Goal: Task Accomplishment & Management: Contribute content

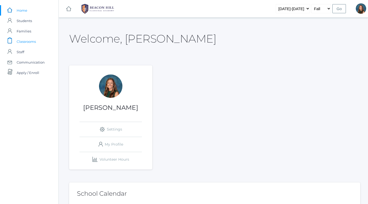
click at [33, 41] on span "Classrooms" at bounding box center [26, 41] width 19 height 10
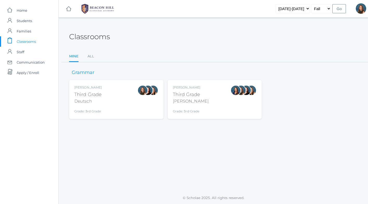
click at [138, 99] on div at bounding box center [142, 99] width 10 height 29
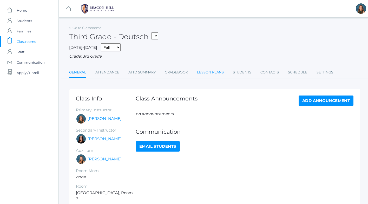
click at [202, 72] on link "Lesson Plans" at bounding box center [210, 72] width 27 height 10
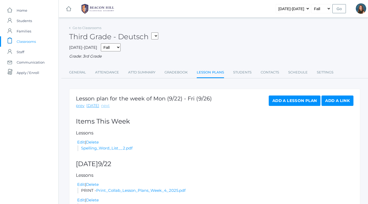
click at [102, 107] on link "next" at bounding box center [105, 106] width 9 height 6
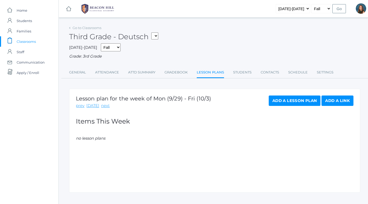
click at [297, 100] on link "Add a Lesson Plan" at bounding box center [295, 101] width 52 height 10
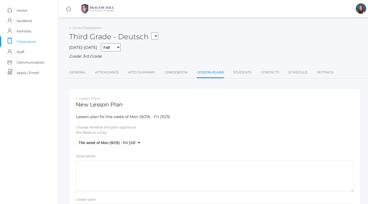
click at [106, 169] on textarea "Description" at bounding box center [214, 176] width 277 height 31
type textarea "PRINT"
click at [117, 142] on select "The week of Mon (9/29) - Fri (10/3) Monday (9/29) Tuesday (9/30) Wednesday (10/…" at bounding box center [108, 143] width 65 height 12
select select "2025-09-29"
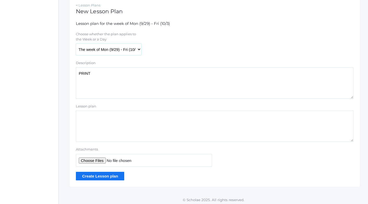
scroll to position [95, 0]
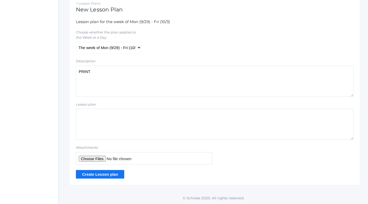
click at [91, 159] on input "Attachments" at bounding box center [144, 158] width 136 height 13
type input "C:\fakepath\Print Collab Lesson Plans Week 5 2025.pdf"
click at [104, 174] on input "Create Lesson plan" at bounding box center [100, 174] width 48 height 9
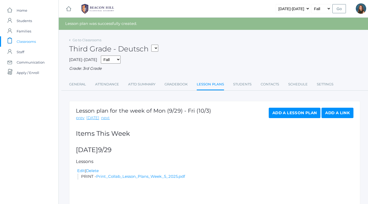
click at [291, 113] on link "Add a Lesson Plan" at bounding box center [295, 113] width 52 height 10
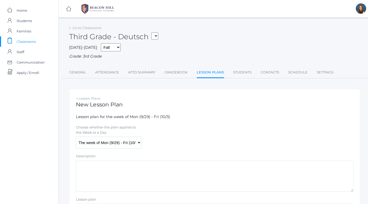
click at [110, 143] on select "The week of Mon (9/29) - Fri (10/3) Monday (9/29) Tuesday (9/30) Wednesday (10/…" at bounding box center [108, 143] width 65 height 12
select select "2025-09-29"
click at [97, 170] on textarea "Description" at bounding box center [214, 176] width 277 height 31
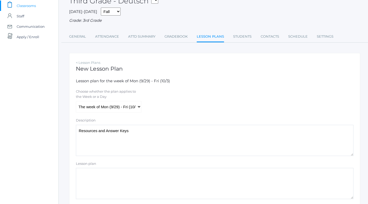
scroll to position [95, 0]
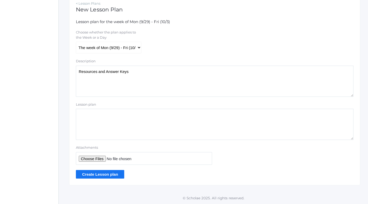
type textarea "Resources and Answer Keys"
click at [93, 159] on input "Attachments" at bounding box center [144, 158] width 136 height 13
type input "C:\fakepath\Resources Collab Week 5 2025.pdf"
click at [107, 177] on input "Create Lesson plan" at bounding box center [100, 174] width 48 height 9
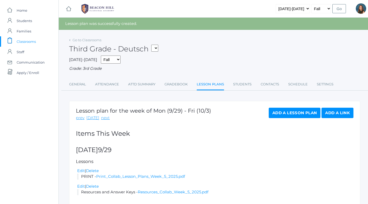
scroll to position [21, 0]
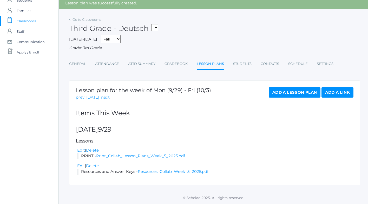
click at [288, 94] on link "Add a Lesson Plan" at bounding box center [295, 92] width 52 height 10
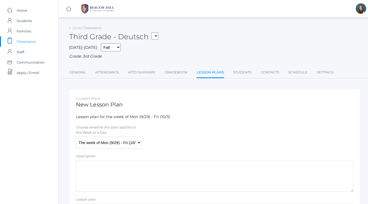
click at [125, 142] on select "The week of Mon (9/29) - Fri (10/3) [DATE] (9/29) [DATE] (9/30) [DATE] (10/1) […" at bounding box center [108, 143] width 65 height 12
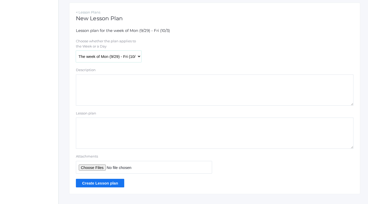
scroll to position [91, 0]
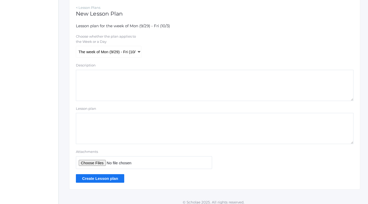
click at [91, 164] on input "Attachments" at bounding box center [144, 162] width 136 height 13
click at [94, 164] on input "Attachments" at bounding box center [144, 162] width 136 height 13
type input "C:\fakepath\Spelling Word List #2.pdf"
click at [100, 178] on input "Create Lesson plan" at bounding box center [100, 178] width 48 height 9
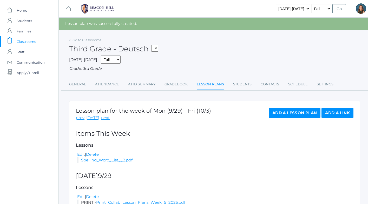
click at [274, 115] on link "Add a Lesson Plan" at bounding box center [295, 113] width 52 height 10
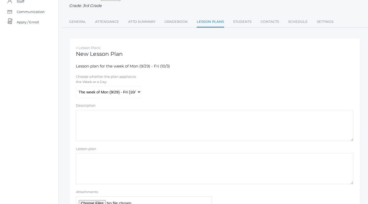
scroll to position [57, 0]
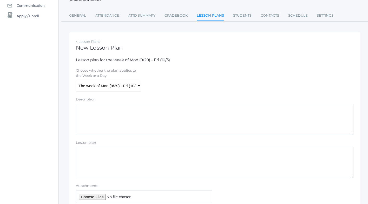
click at [105, 170] on textarea "Lesson plan" at bounding box center [214, 162] width 277 height 31
click at [91, 198] on input "Attachments" at bounding box center [144, 196] width 136 height 13
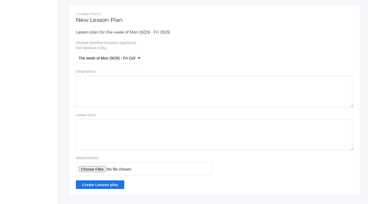
scroll to position [95, 0]
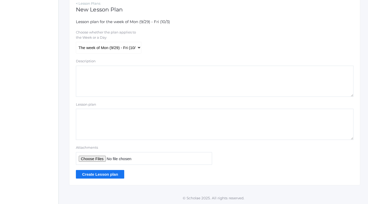
click at [145, 158] on input "Attachments" at bounding box center [144, 158] width 136 height 13
type input "C:\fakepath\Latin Week 3 .pdf"
click at [101, 173] on input "Create Lesson plan" at bounding box center [100, 174] width 48 height 9
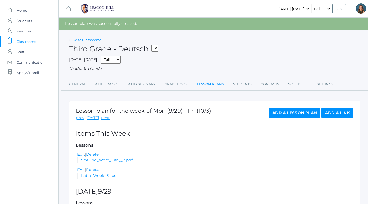
click at [90, 39] on link "Go to Classrooms" at bounding box center [86, 40] width 29 height 4
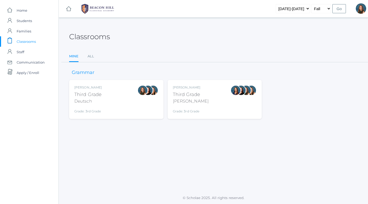
click at [204, 112] on div "[PERSON_NAME] Third Grade [PERSON_NAME] Grade: 3rd Grade 03LA" at bounding box center [215, 99] width 84 height 29
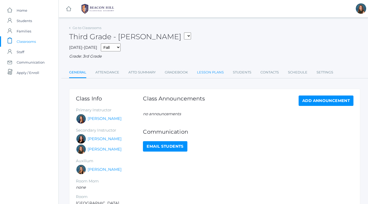
click at [217, 71] on link "Lesson Plans" at bounding box center [210, 72] width 27 height 10
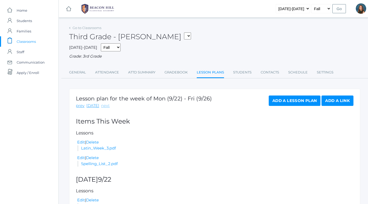
click at [104, 106] on link "next" at bounding box center [105, 106] width 9 height 6
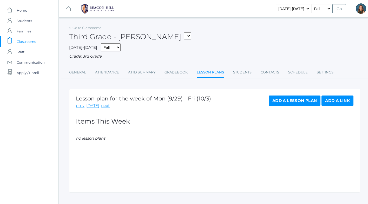
click at [277, 101] on link "Add a Lesson Plan" at bounding box center [295, 101] width 52 height 10
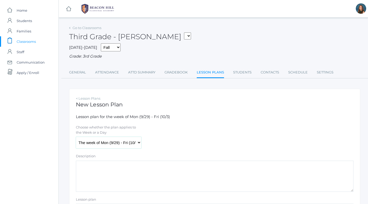
click at [119, 143] on select "The week of Mon (9/29) - Fri (10/3) Monday (9/29) Tuesday (9/30) Wednesday (10/…" at bounding box center [108, 143] width 65 height 12
select select "2025-09-29"
click at [99, 173] on textarea "Description" at bounding box center [214, 176] width 277 height 31
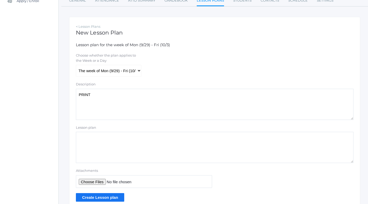
scroll to position [95, 0]
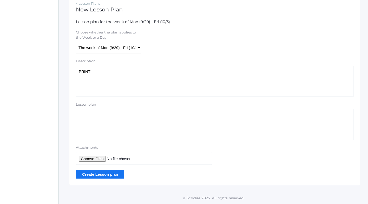
type textarea "PRINT"
click at [95, 159] on input "Attachments" at bounding box center [144, 158] width 136 height 13
type input "C:\fakepath\Print Collab Lesson Plans Week 5 2025.pdf"
click at [107, 176] on input "Create Lesson plan" at bounding box center [100, 174] width 48 height 9
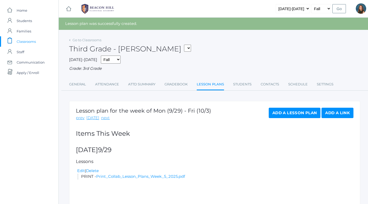
click at [291, 113] on link "Add a Lesson Plan" at bounding box center [295, 113] width 52 height 10
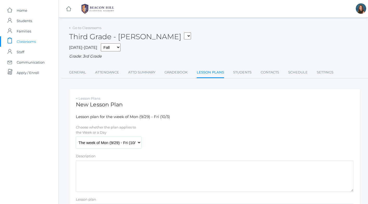
click at [122, 143] on select "The week of Mon (9/29) - Fri (10/3) [DATE] (9/29) [DATE] (9/30) [DATE] (10/1) […" at bounding box center [108, 143] width 65 height 12
select select "[DATE]"
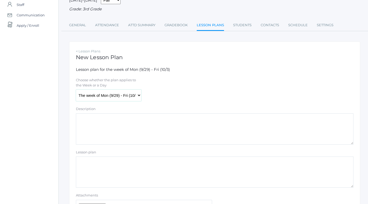
scroll to position [49, 0]
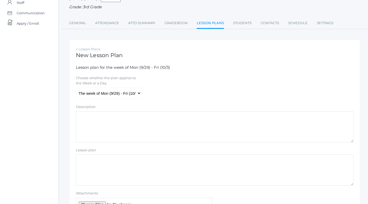
click at [111, 130] on textarea "Description" at bounding box center [214, 126] width 277 height 31
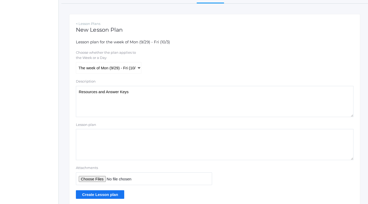
scroll to position [95, 0]
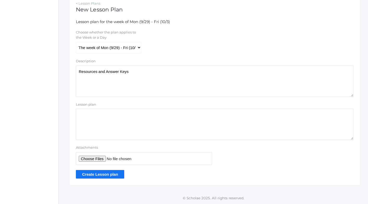
type textarea "Resources and Answer Keys"
click at [94, 156] on input "Attachments" at bounding box center [144, 158] width 136 height 13
type input "C:\fakepath\Resources Collab Week 5 2025.pdf"
click at [101, 175] on input "Create Lesson plan" at bounding box center [100, 174] width 48 height 9
